Goal: Transaction & Acquisition: Purchase product/service

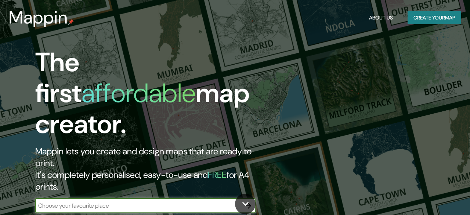
drag, startPoint x: 96, startPoint y: 177, endPoint x: 103, endPoint y: 174, distance: 7.7
click at [97, 201] on input "text" at bounding box center [138, 205] width 206 height 8
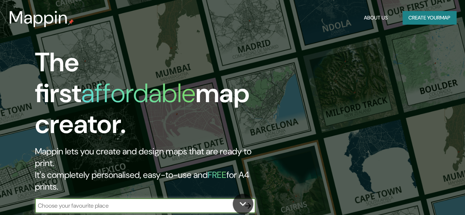
click at [104, 201] on input "text" at bounding box center [138, 205] width 206 height 8
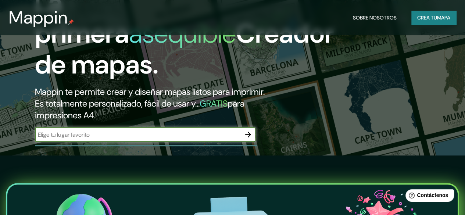
scroll to position [73, 0]
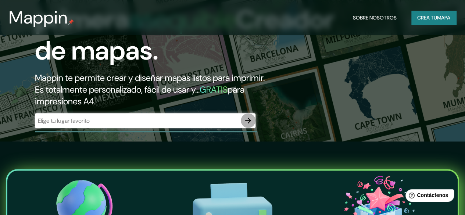
click at [248, 125] on icon "button" at bounding box center [248, 120] width 9 height 9
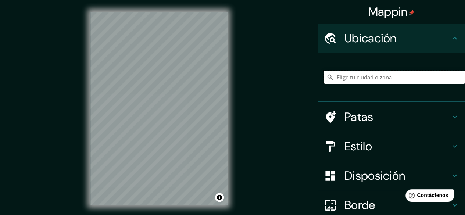
click at [361, 77] on input "Elige tu ciudad o zona" at bounding box center [394, 77] width 141 height 13
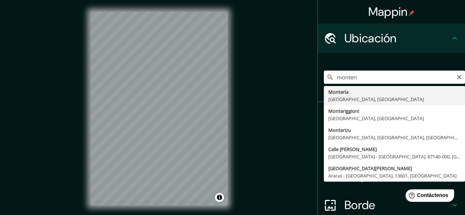
type input "Montería, [GEOGRAPHIC_DATA], [GEOGRAPHIC_DATA]"
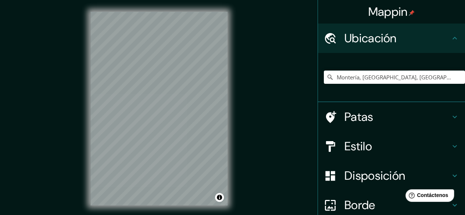
click at [392, 143] on h4 "Estilo" at bounding box center [397, 146] width 106 height 15
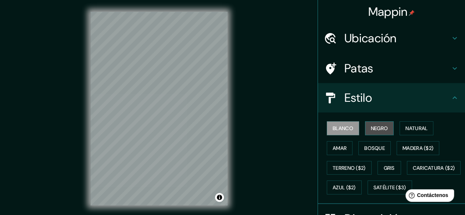
click at [373, 132] on font "Negro" at bounding box center [379, 128] width 17 height 10
click at [342, 129] on font "Blanco" at bounding box center [342, 128] width 21 height 7
click at [385, 126] on button "Negro" at bounding box center [379, 128] width 29 height 14
click at [269, 60] on div "Mappin Ubicación Montería, [GEOGRAPHIC_DATA], [GEOGRAPHIC_DATA] Patas Estilo Bl…" at bounding box center [232, 114] width 465 height 229
click at [361, 68] on font "Patas" at bounding box center [358, 68] width 29 height 15
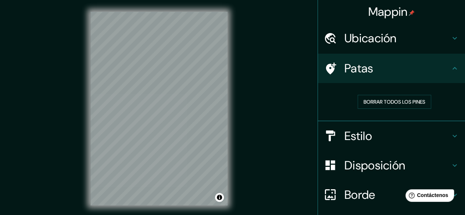
click at [359, 68] on font "Patas" at bounding box center [358, 68] width 29 height 15
click at [311, 21] on div "Mappin Ubicación Montería, [GEOGRAPHIC_DATA], [GEOGRAPHIC_DATA] Patas Borrar to…" at bounding box center [232, 114] width 465 height 229
click at [182, 130] on div at bounding box center [182, 130] width 6 height 6
click at [219, 198] on button "Activar o desactivar atribución" at bounding box center [219, 197] width 9 height 9
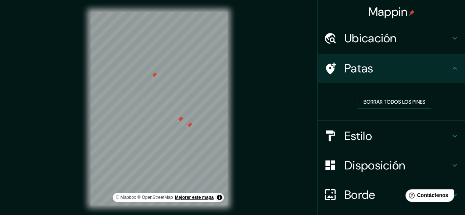
click at [197, 196] on font "Mejorar este mapa" at bounding box center [194, 197] width 39 height 5
drag, startPoint x: 150, startPoint y: 150, endPoint x: 164, endPoint y: 145, distance: 14.6
click at [164, 144] on div at bounding box center [165, 141] width 6 height 6
